Goal: Navigation & Orientation: Find specific page/section

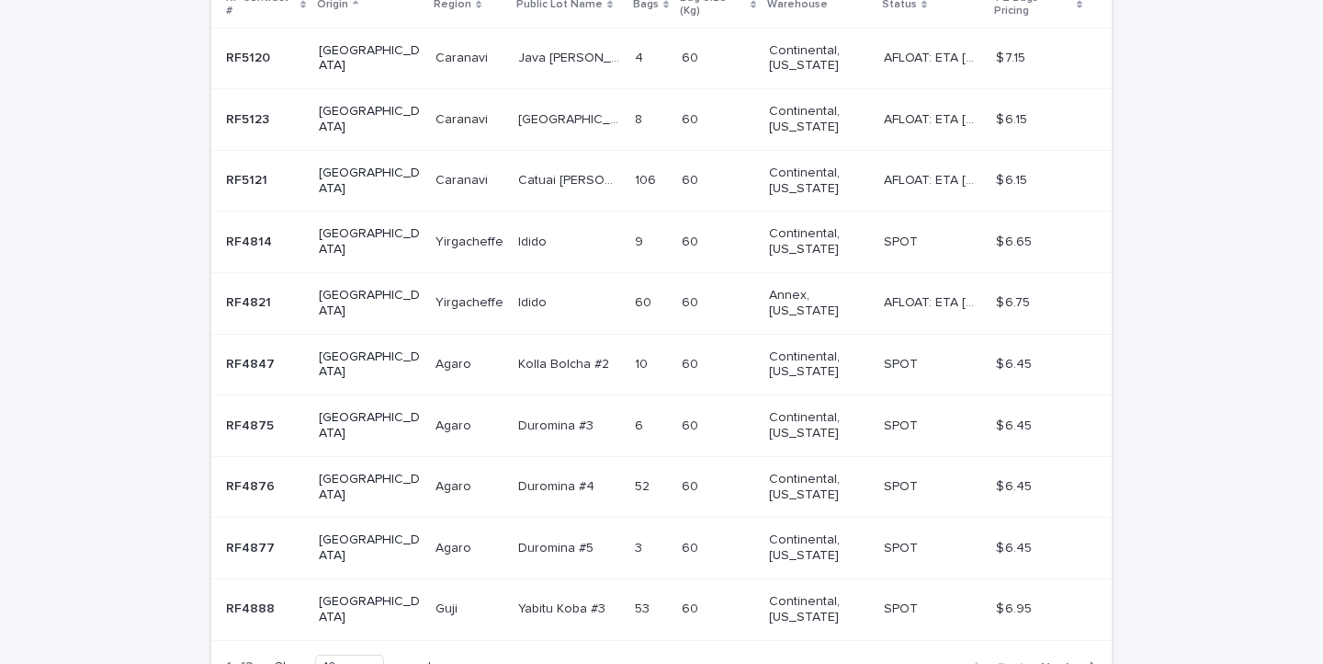
scroll to position [542, 0]
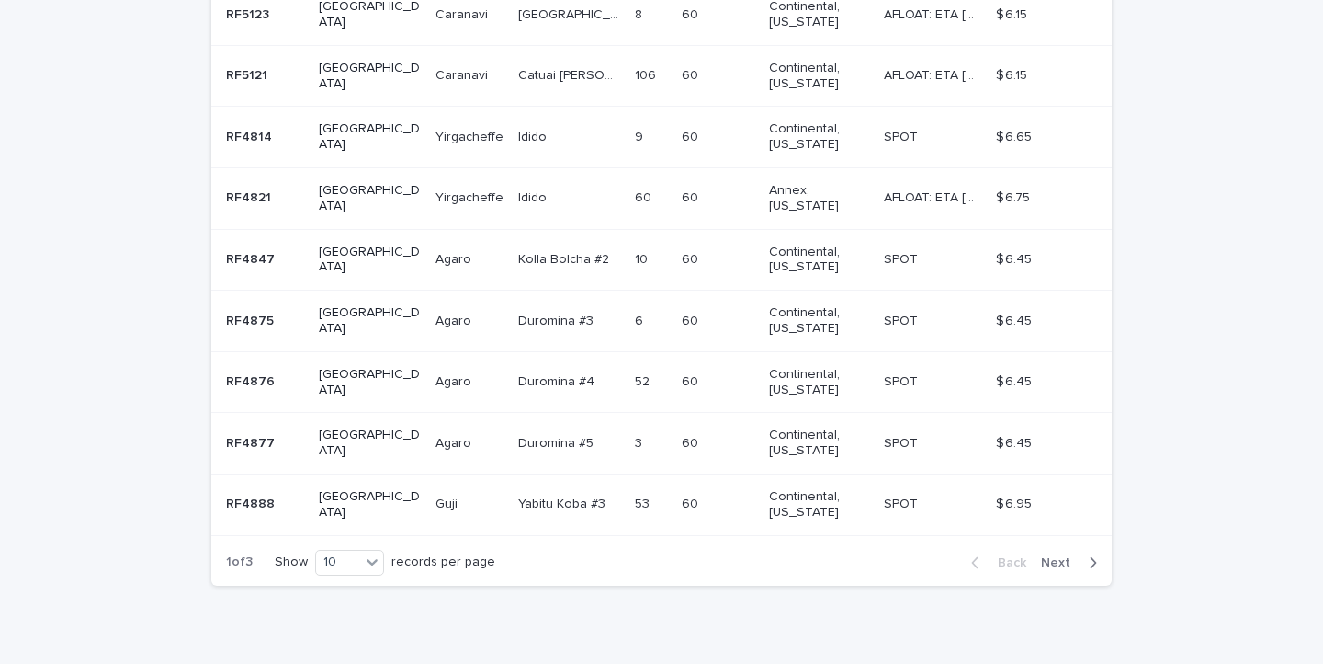
click at [1094, 556] on icon "button" at bounding box center [1094, 561] width 6 height 11
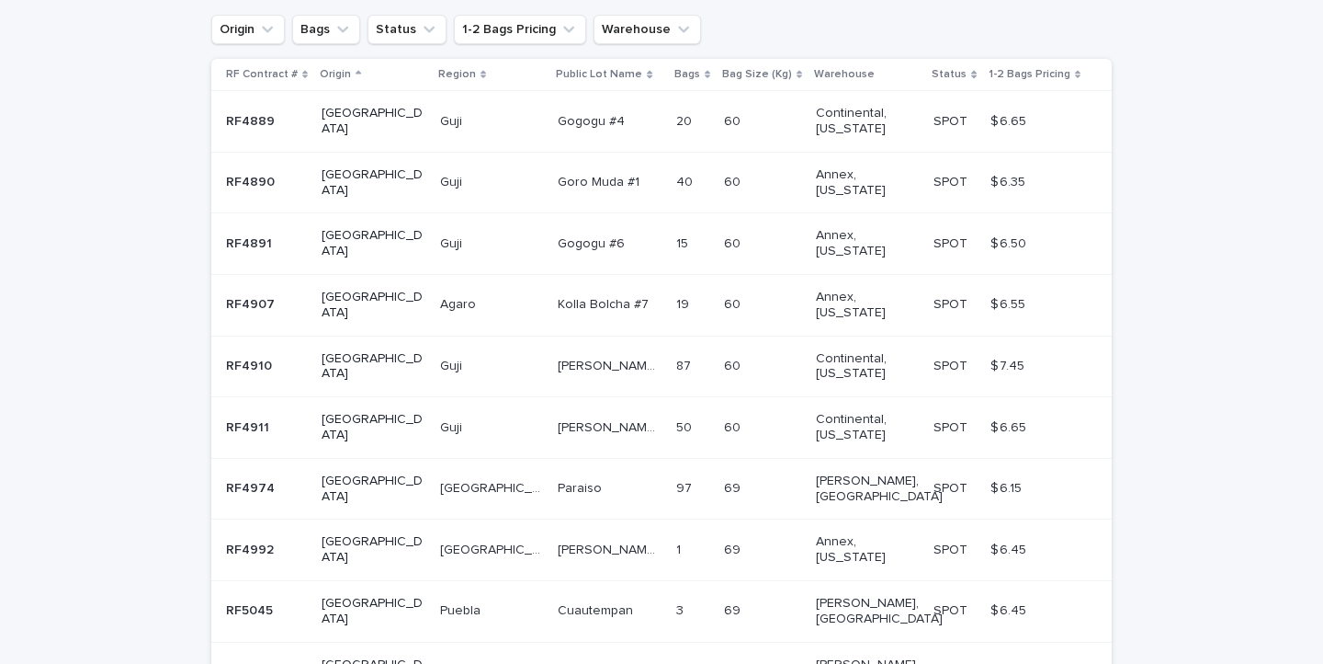
scroll to position [362, 0]
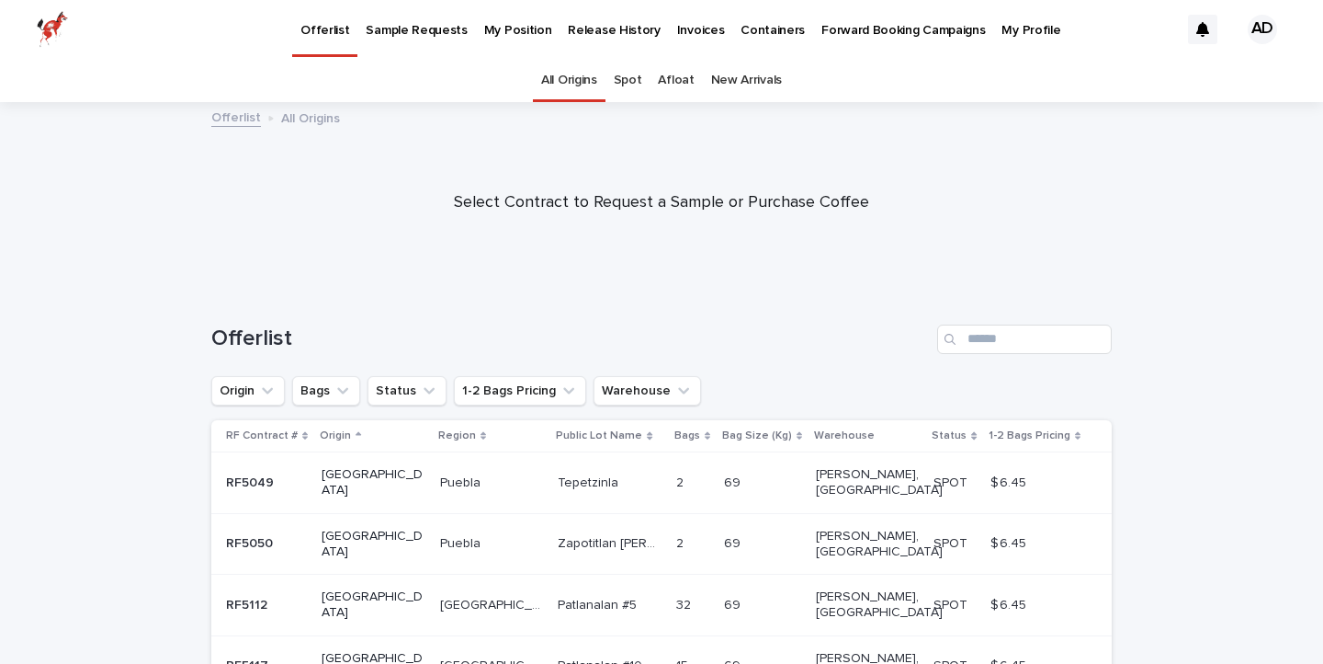
click at [730, 77] on link "New Arrivals" at bounding box center [746, 80] width 71 height 43
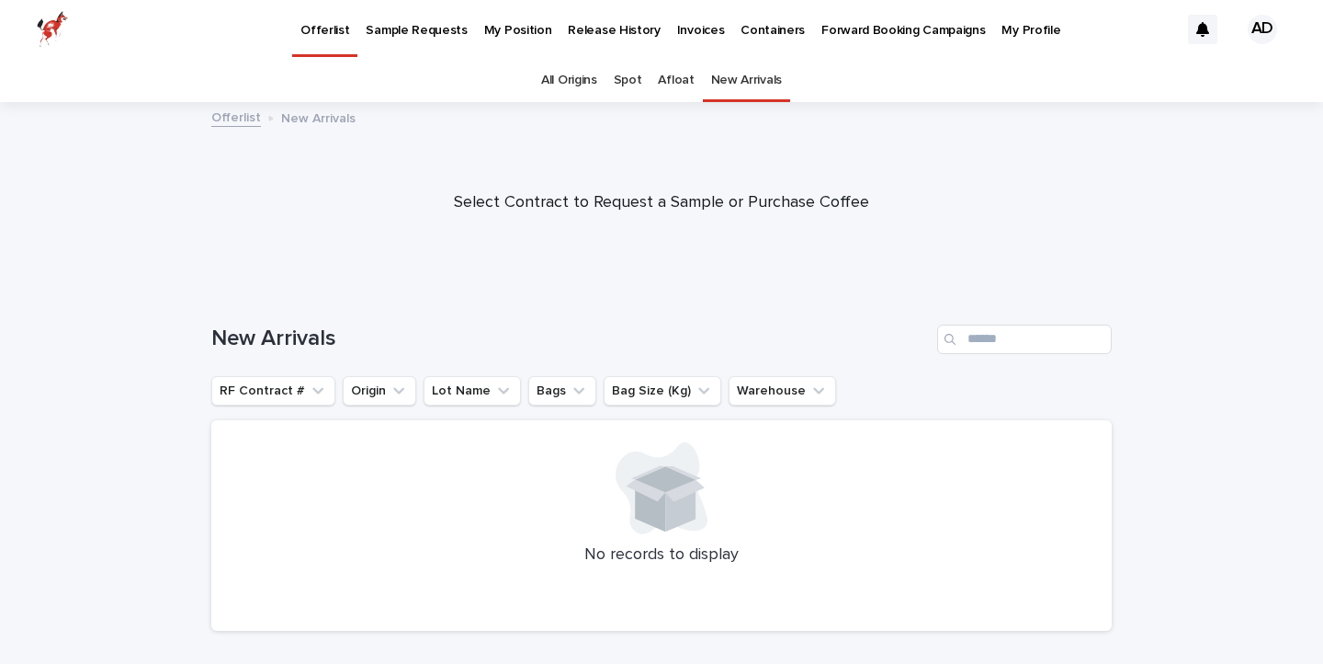
click at [609, 40] on link "Release History" at bounding box center [614, 28] width 108 height 57
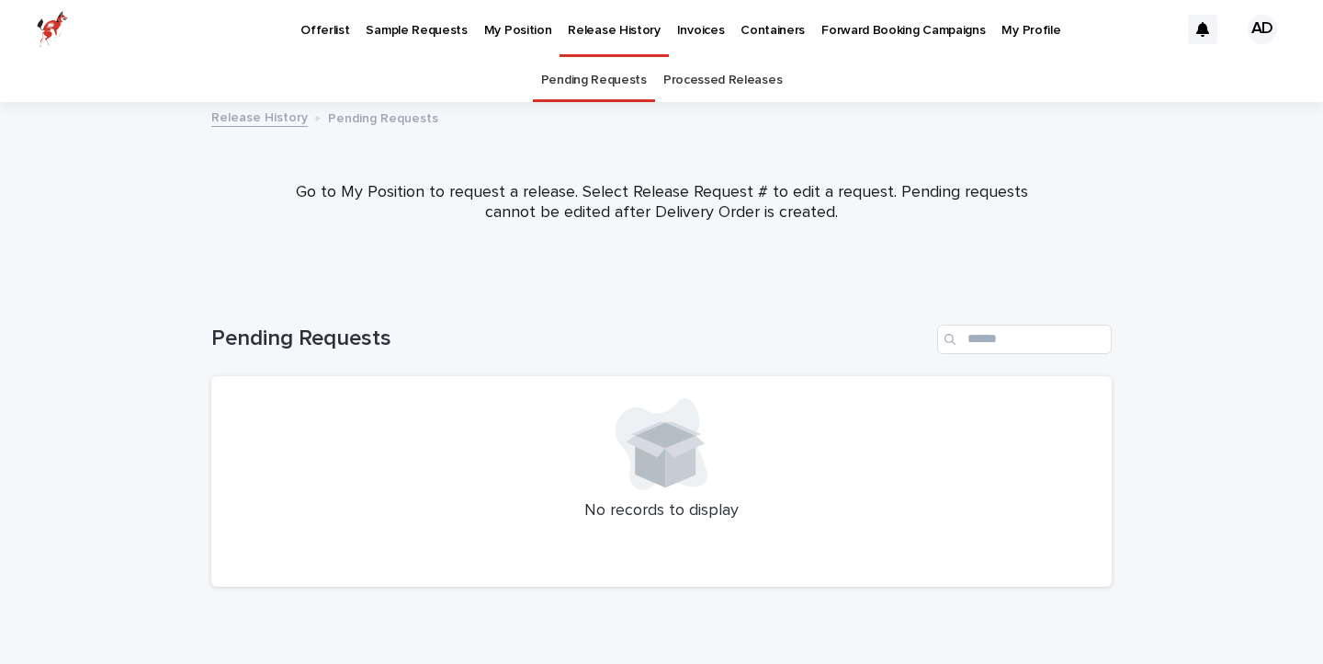
click at [506, 30] on p "My Position" at bounding box center [518, 19] width 68 height 39
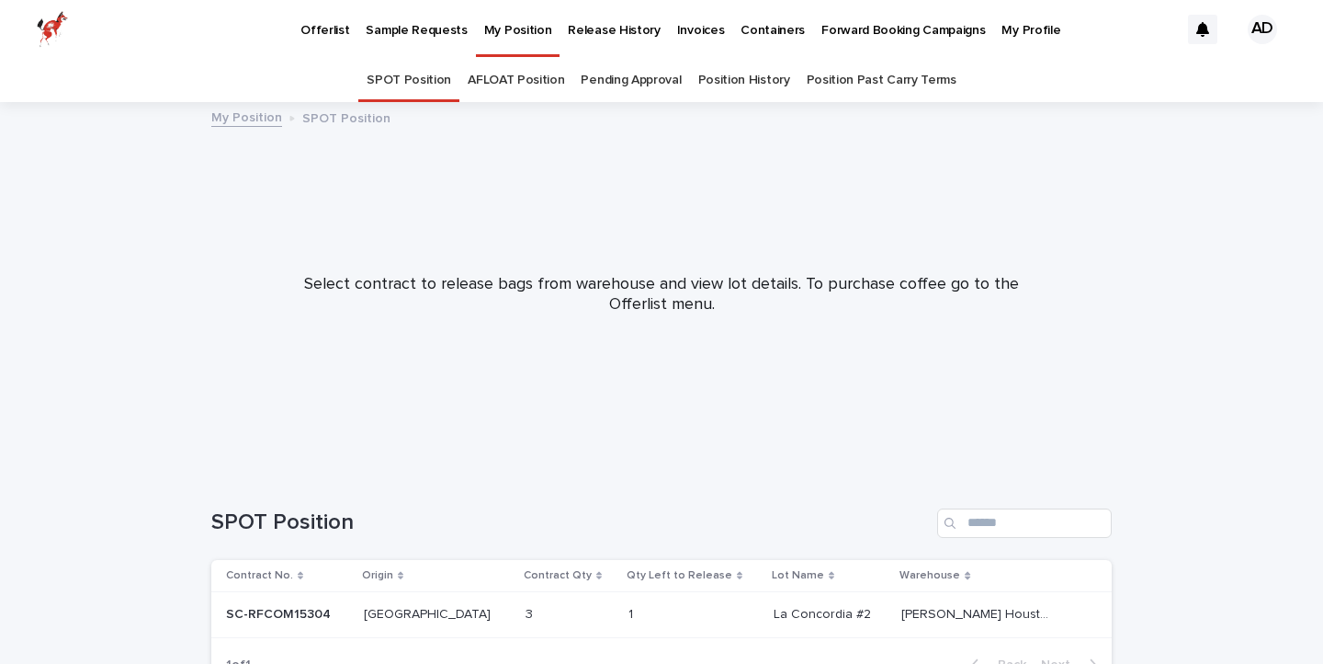
scroll to position [130, 0]
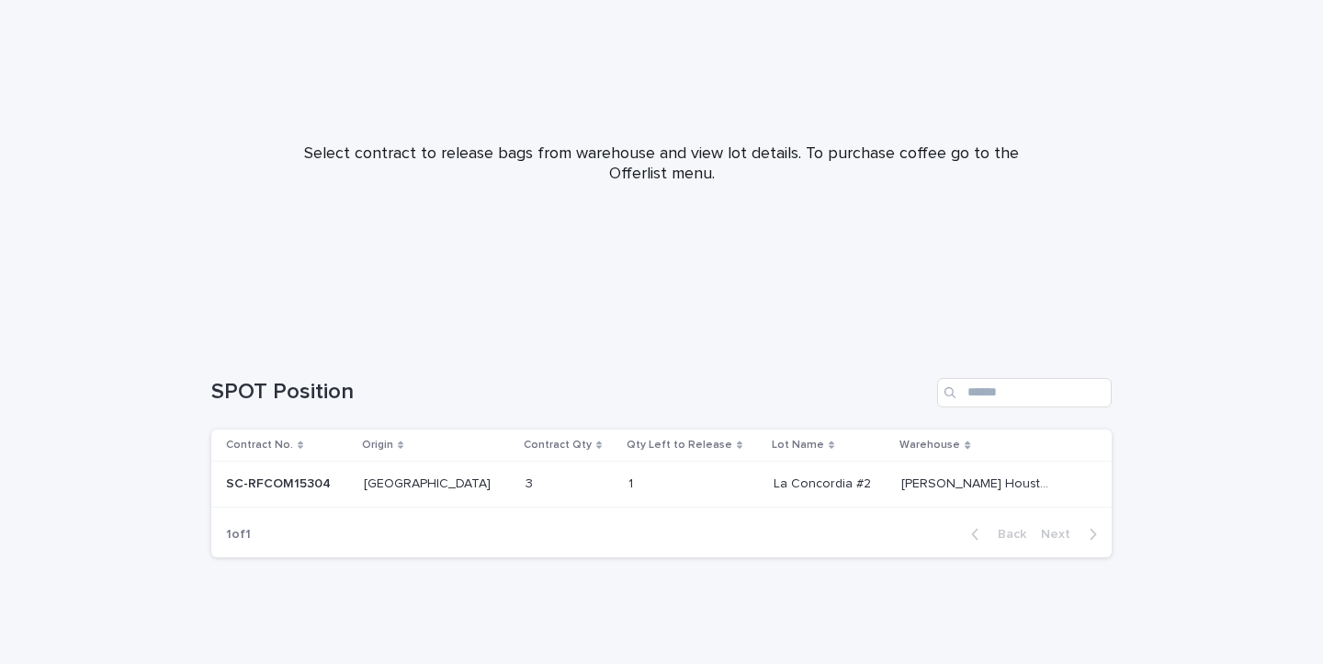
click at [403, 495] on div "[GEOGRAPHIC_DATA] [GEOGRAPHIC_DATA]" at bounding box center [437, 484] width 147 height 30
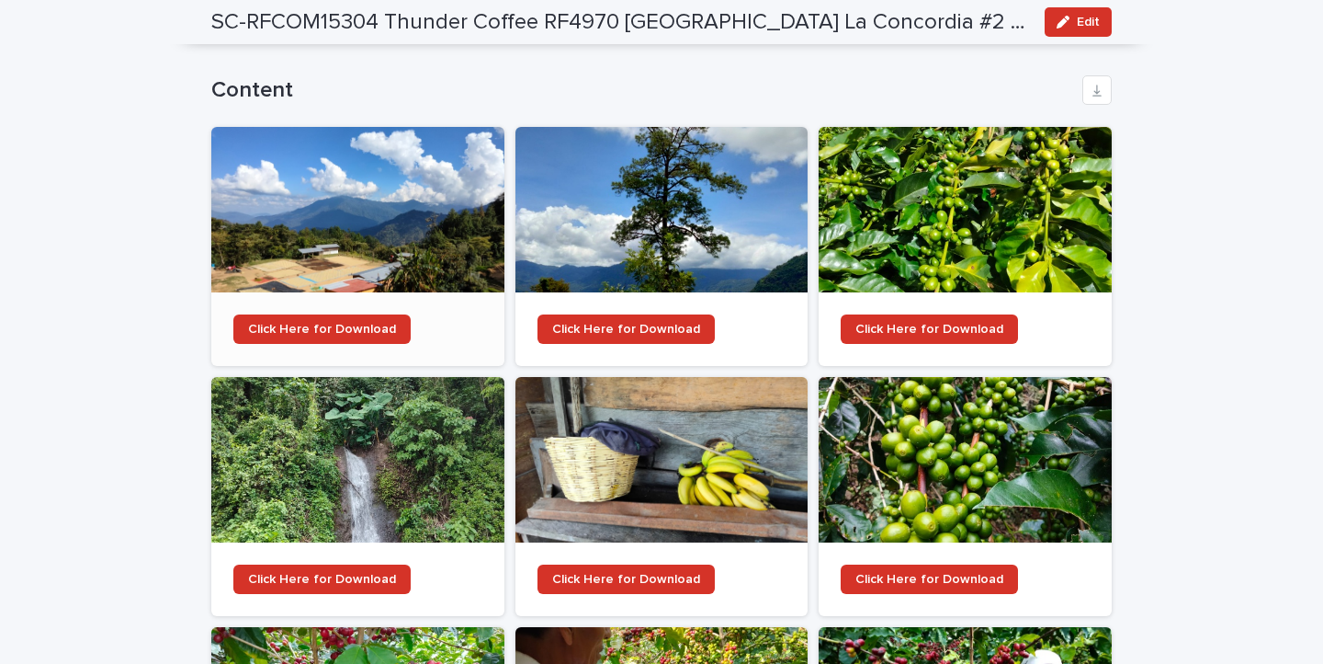
scroll to position [1814, 0]
